Goal: Information Seeking & Learning: Learn about a topic

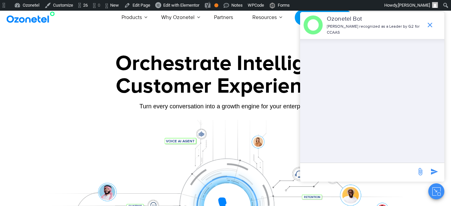
click at [436, 185] on button "Close chat" at bounding box center [436, 191] width 16 height 16
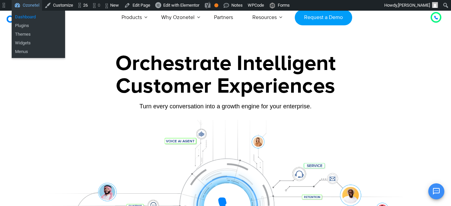
click at [24, 15] on link "Dashboard" at bounding box center [38, 17] width 53 height 9
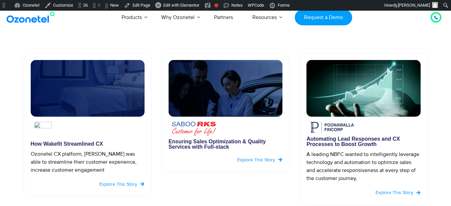
click at [198, 74] on img at bounding box center [225, 88] width 114 height 57
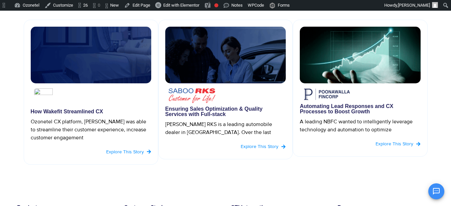
click at [84, 55] on img at bounding box center [91, 55] width 120 height 57
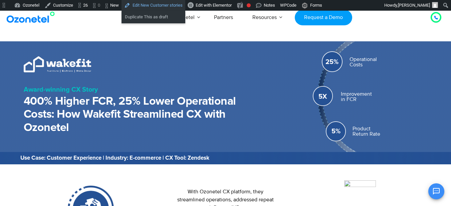
scroll to position [93, 0]
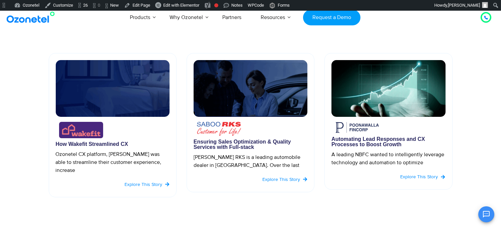
click at [9, 17] on img at bounding box center [32, 17] width 54 height 12
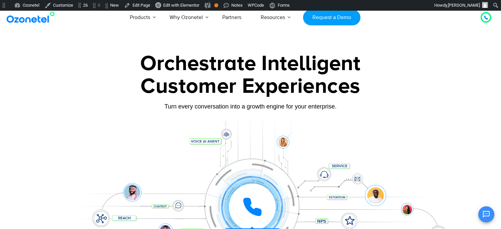
scroll to position [79, 0]
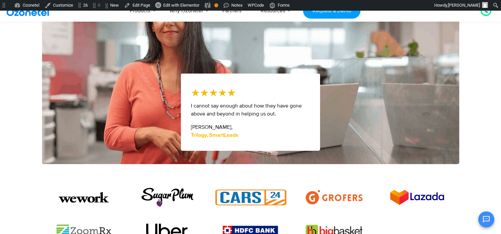
scroll to position [445, 0]
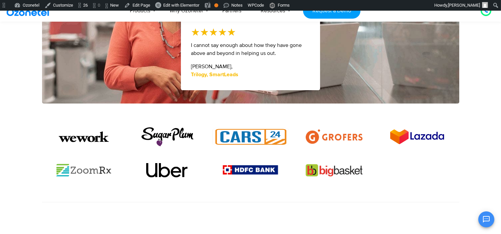
click at [73, 175] on img at bounding box center [83, 171] width 57 height 14
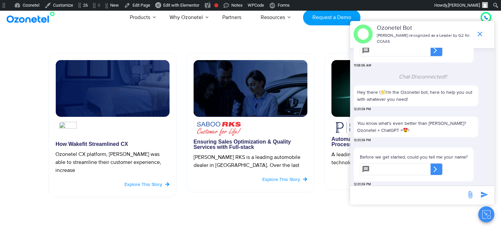
click at [488, 215] on icon "Close chat" at bounding box center [486, 214] width 8 height 8
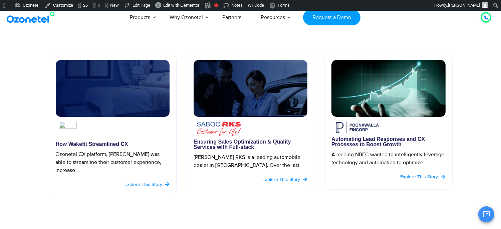
click at [152, 181] on span "Explore this Story" at bounding box center [143, 184] width 38 height 6
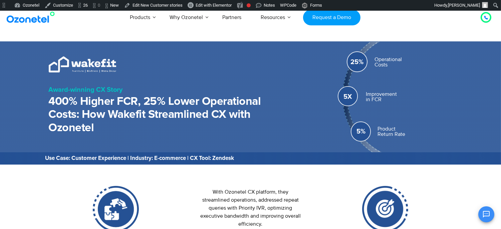
click at [213, 103] on h2 "400% Higher FCR, 25% Lower Operational Costs: How Wakefit Streamlined CX with O…" at bounding box center [157, 115] width 216 height 40
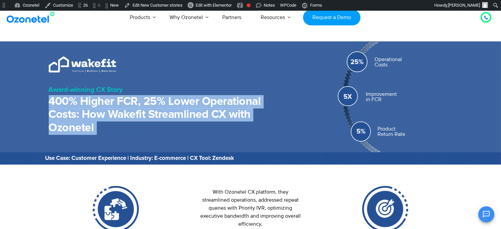
click at [213, 103] on h2 "400% Higher FCR, 25% Lower Operational Costs: How Wakefit Streamlined CX with O…" at bounding box center [157, 115] width 216 height 40
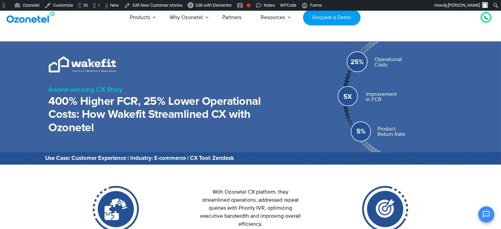
click at [400, 132] on div "Product Return Rate" at bounding box center [414, 131] width 75 height 11
click at [389, 128] on div "Product Return Rate" at bounding box center [414, 131] width 75 height 11
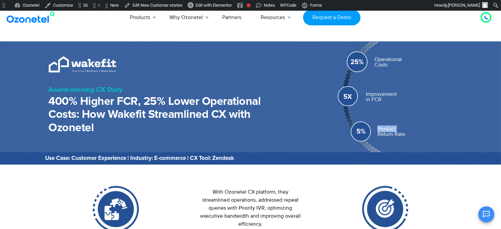
click at [389, 128] on div "Product Return Rate" at bounding box center [414, 131] width 75 height 11
click at [381, 129] on div "Product Return Rate" at bounding box center [414, 131] width 75 height 11
drag, startPoint x: 377, startPoint y: 128, endPoint x: 406, endPoint y: 135, distance: 29.6
click at [406, 135] on div "Product Return Rate" at bounding box center [414, 131] width 75 height 11
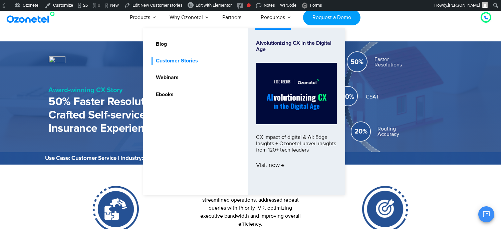
click at [177, 65] on link "Customer Stories" at bounding box center [174, 61] width 47 height 8
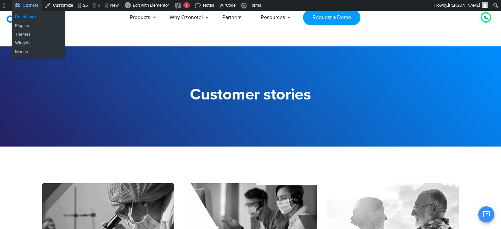
click at [19, 17] on link "Dashboard" at bounding box center [38, 17] width 53 height 9
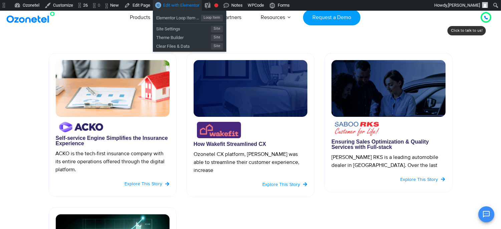
drag, startPoint x: 0, startPoint y: 0, endPoint x: 187, endPoint y: 6, distance: 186.8
click at [187, 6] on span "Edit with Elementor" at bounding box center [181, 5] width 36 height 5
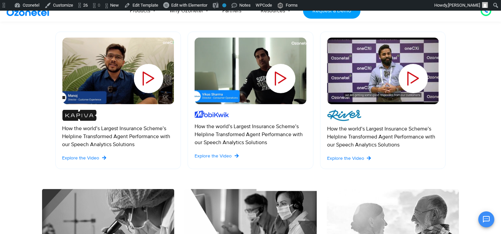
scroll to position [371, 0]
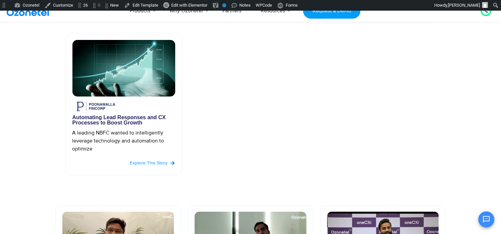
scroll to position [371, 0]
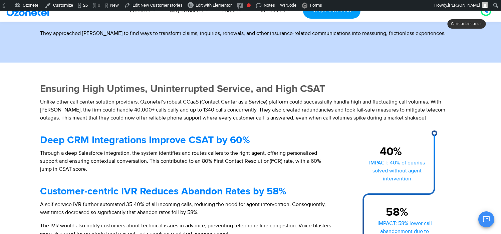
scroll to position [371, 0]
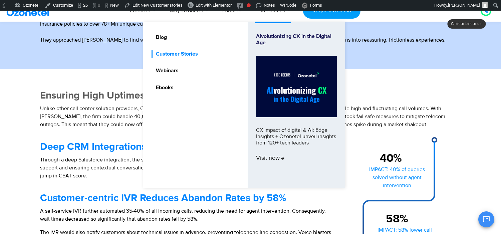
click at [191, 51] on link "Customer Stories" at bounding box center [174, 54] width 47 height 8
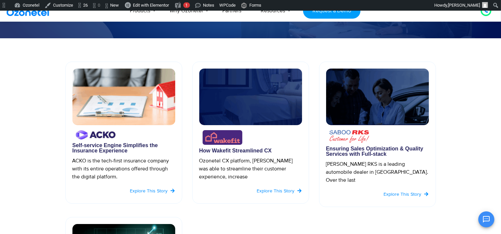
click at [98, 138] on img at bounding box center [96, 134] width 40 height 9
click at [105, 116] on img at bounding box center [123, 97] width 103 height 57
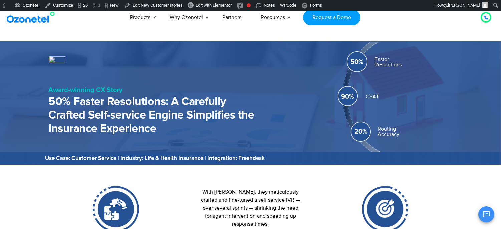
scroll to position [79, 0]
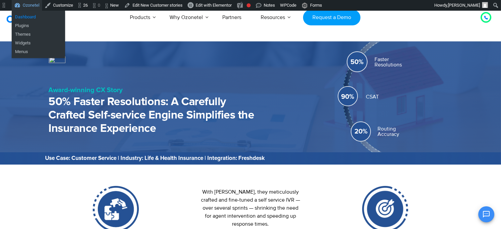
click at [30, 15] on link "Dashboard" at bounding box center [38, 17] width 53 height 9
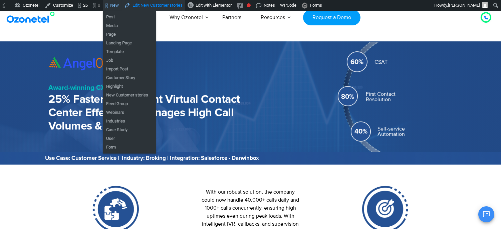
scroll to position [79, 0]
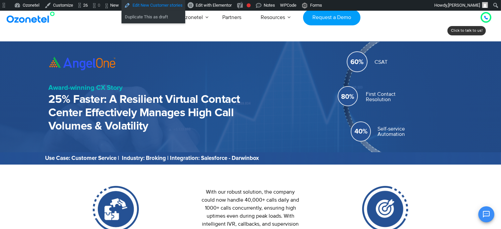
click at [155, 5] on link "Edit New Customer stories" at bounding box center [153, 5] width 64 height 11
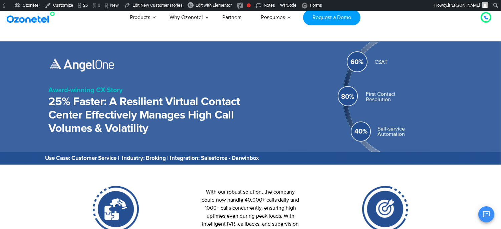
scroll to position [79, 0]
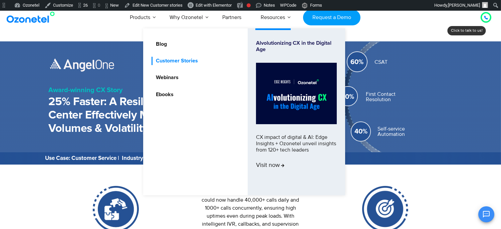
click at [181, 59] on link "Customer Stories" at bounding box center [174, 61] width 47 height 8
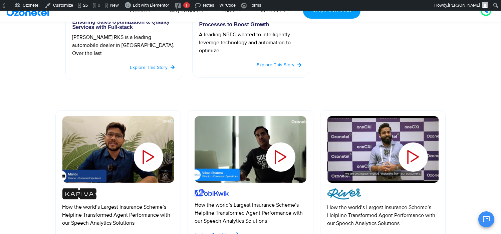
scroll to position [445, 0]
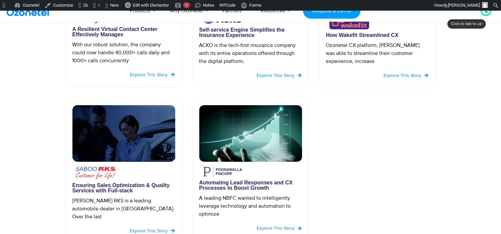
scroll to position [226, 0]
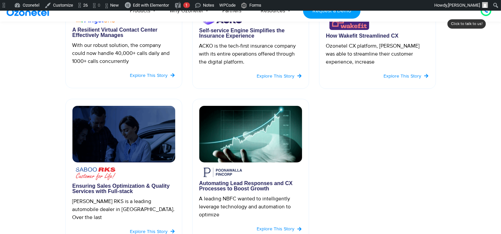
click at [91, 159] on img at bounding box center [123, 134] width 103 height 57
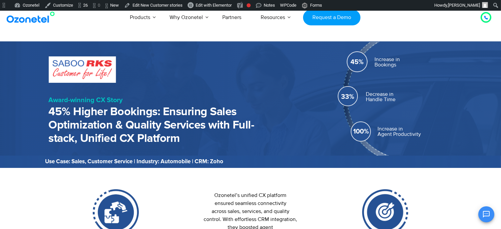
scroll to position [79, 0]
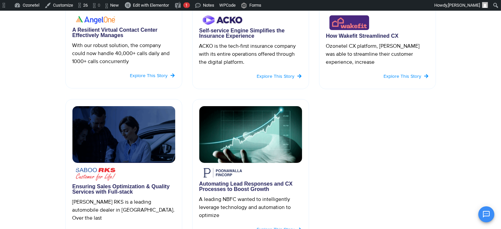
click at [253, 158] on img at bounding box center [250, 134] width 103 height 57
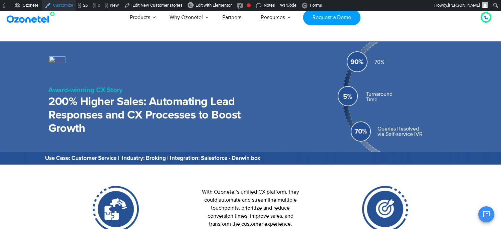
scroll to position [79, 0]
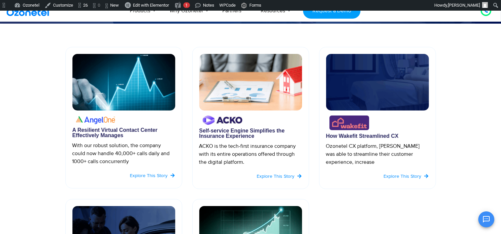
scroll to position [71, 0]
click at [365, 97] on img at bounding box center [377, 82] width 103 height 57
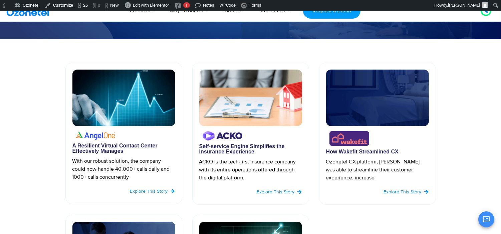
scroll to position [116, 0]
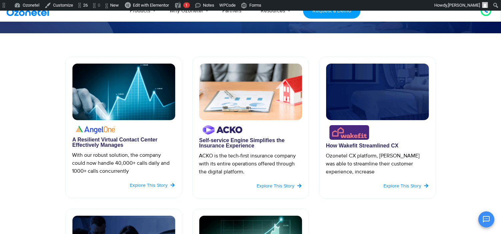
click at [240, 110] on img at bounding box center [250, 92] width 103 height 57
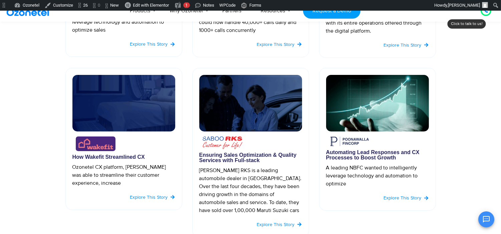
scroll to position [257, 0]
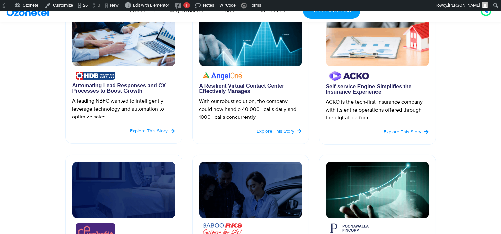
scroll to position [149, 0]
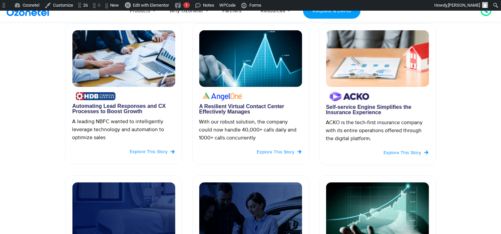
click at [152, 197] on img at bounding box center [123, 211] width 103 height 57
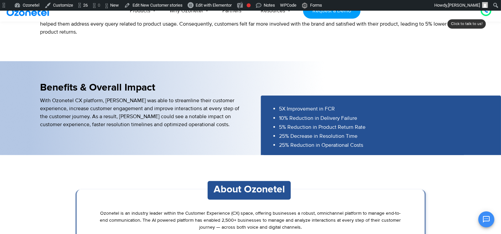
scroll to position [926, 0]
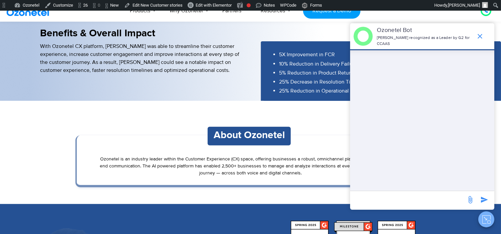
click at [478, 220] on button "Close chat" at bounding box center [486, 220] width 16 height 16
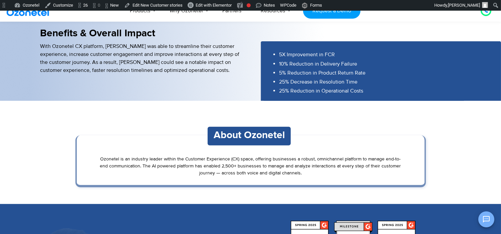
click at [490, 221] on icon "Open chat" at bounding box center [486, 220] width 8 height 8
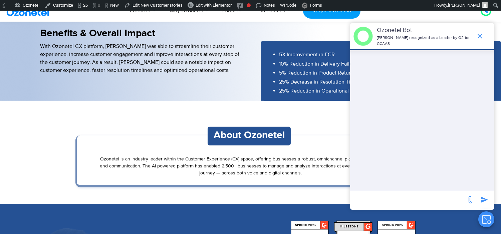
click at [490, 221] on icon "Close chat" at bounding box center [486, 220] width 8 height 8
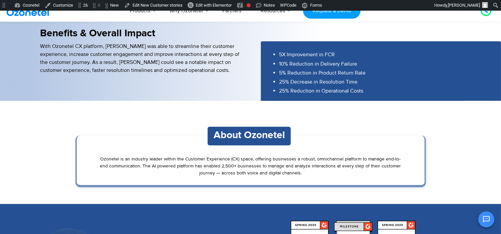
click at [490, 221] on icon "Open chat" at bounding box center [486, 220] width 8 height 8
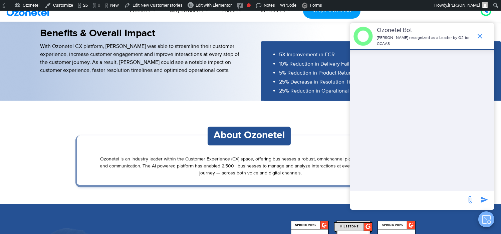
click at [488, 224] on button "Close chat" at bounding box center [486, 220] width 16 height 16
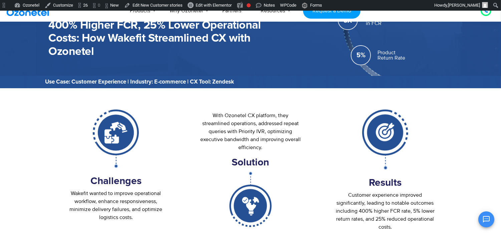
scroll to position [74, 0]
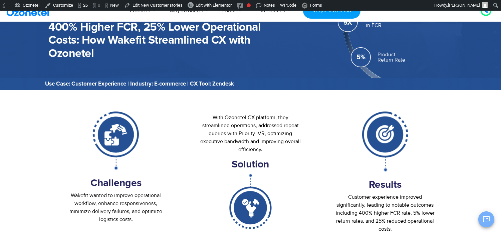
click at [481, 218] on button "Open chat" at bounding box center [486, 220] width 16 height 16
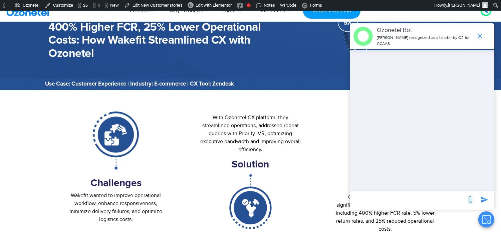
click at [485, 219] on icon "Close chat" at bounding box center [486, 220] width 8 height 8
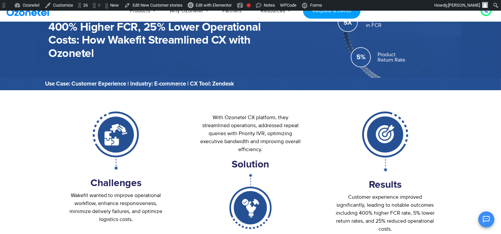
click at [486, 221] on icon "Open chat" at bounding box center [486, 220] width 8 height 8
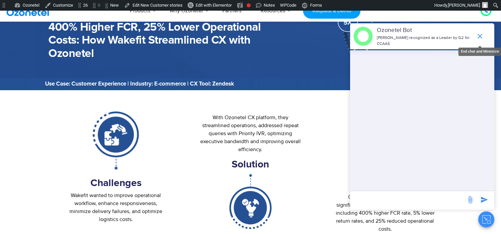
click at [479, 34] on icon "end chat or minimize" at bounding box center [480, 36] width 8 height 8
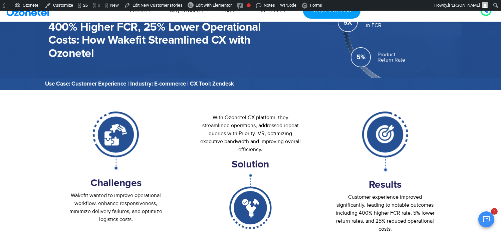
scroll to position [113, 0]
click at [485, 220] on icon "Open chat" at bounding box center [486, 220] width 8 height 8
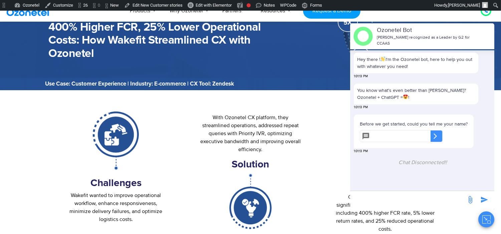
scroll to position [0, 0]
click at [485, 220] on icon "Close chat" at bounding box center [486, 219] width 2 height 2
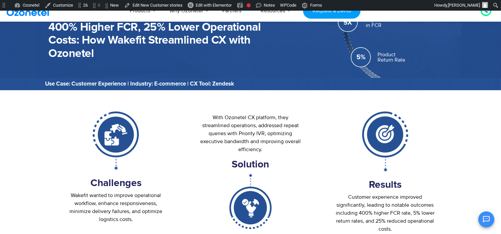
click at [488, 217] on icon "Open chat" at bounding box center [486, 220] width 8 height 8
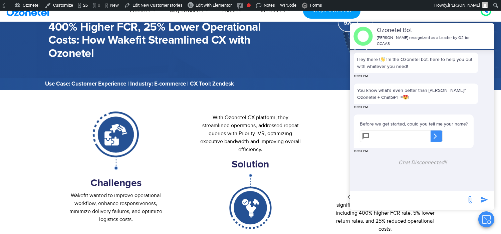
click at [364, 39] on img at bounding box center [362, 36] width 19 height 19
click at [490, 221] on icon "Close chat" at bounding box center [488, 222] width 3 height 3
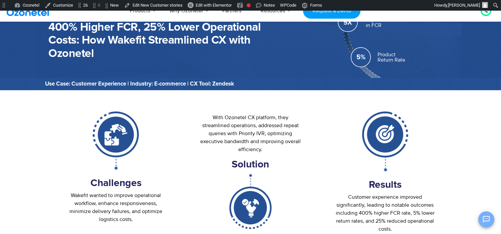
click at [490, 220] on icon "Open chat" at bounding box center [486, 220] width 8 height 8
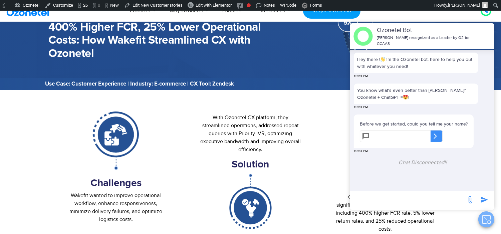
click at [490, 220] on icon "Close chat" at bounding box center [486, 220] width 8 height 8
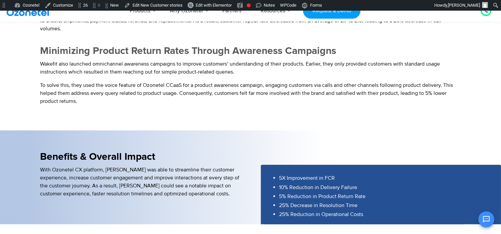
scroll to position [803, 0]
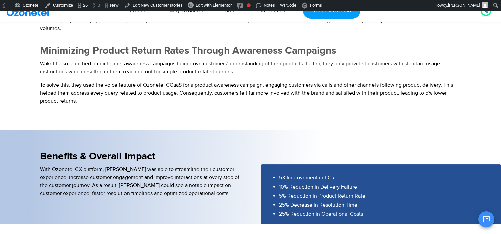
click at [346, 220] on div "5X Improvement in FCR 10% Reduction in Delivery Failure 5% Reduction in Product…" at bounding box center [363, 195] width 200 height 57
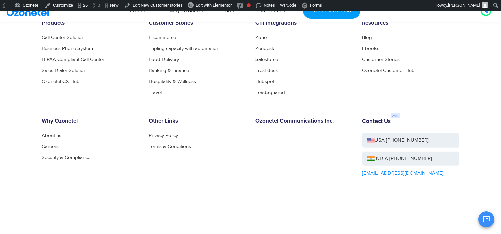
scroll to position [1280, 0]
